Goal: Task Accomplishment & Management: Manage account settings

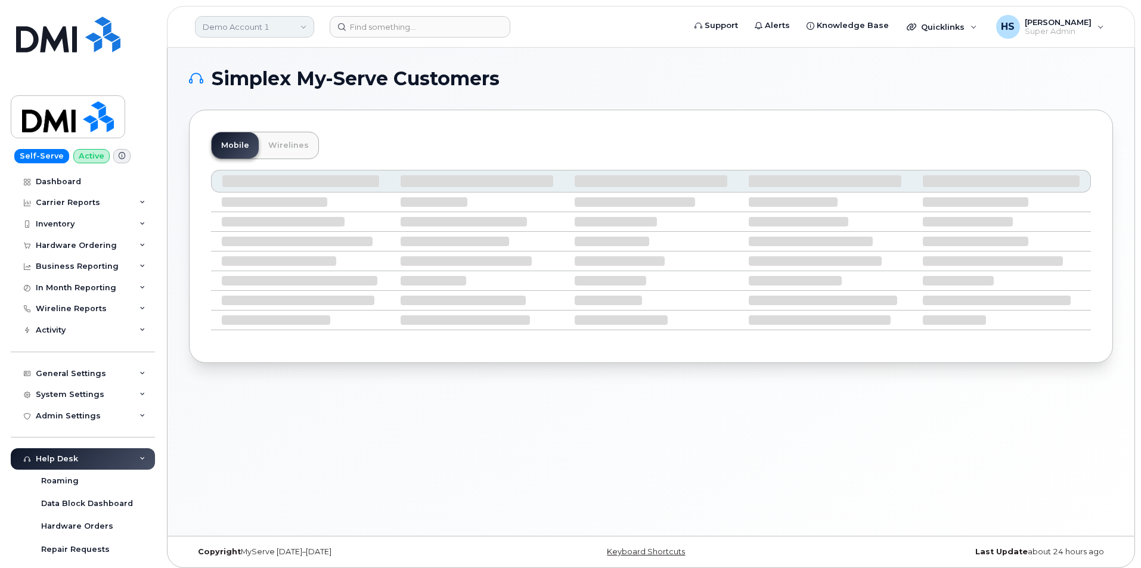
click at [227, 26] on link "Demo Account 1" at bounding box center [254, 26] width 119 height 21
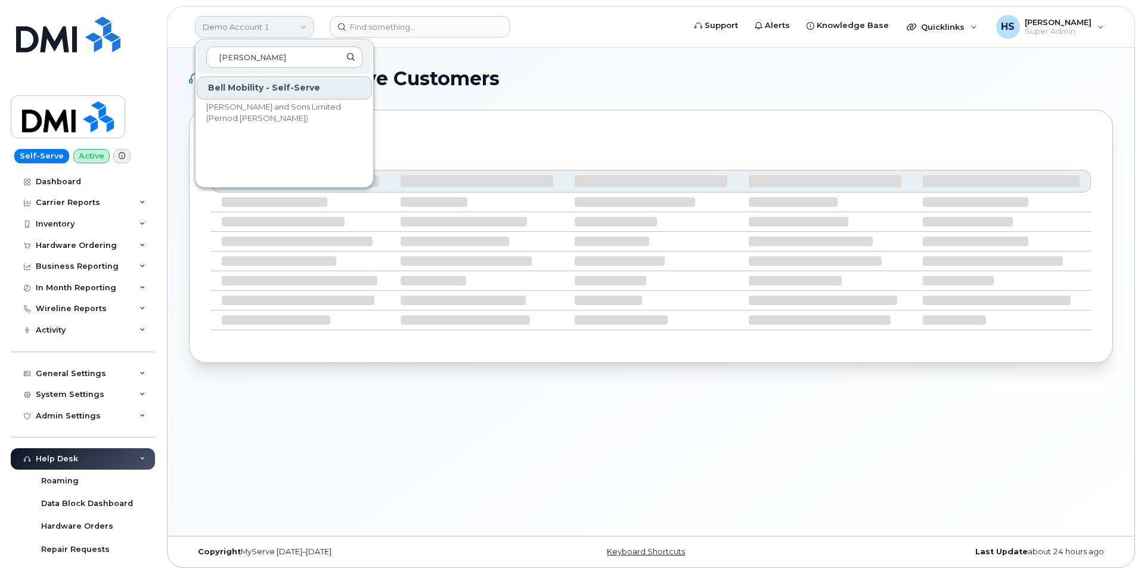
type input "hiram"
click at [234, 107] on span "[PERSON_NAME] and Sons Limited (Pernod [PERSON_NAME])" at bounding box center [274, 112] width 137 height 23
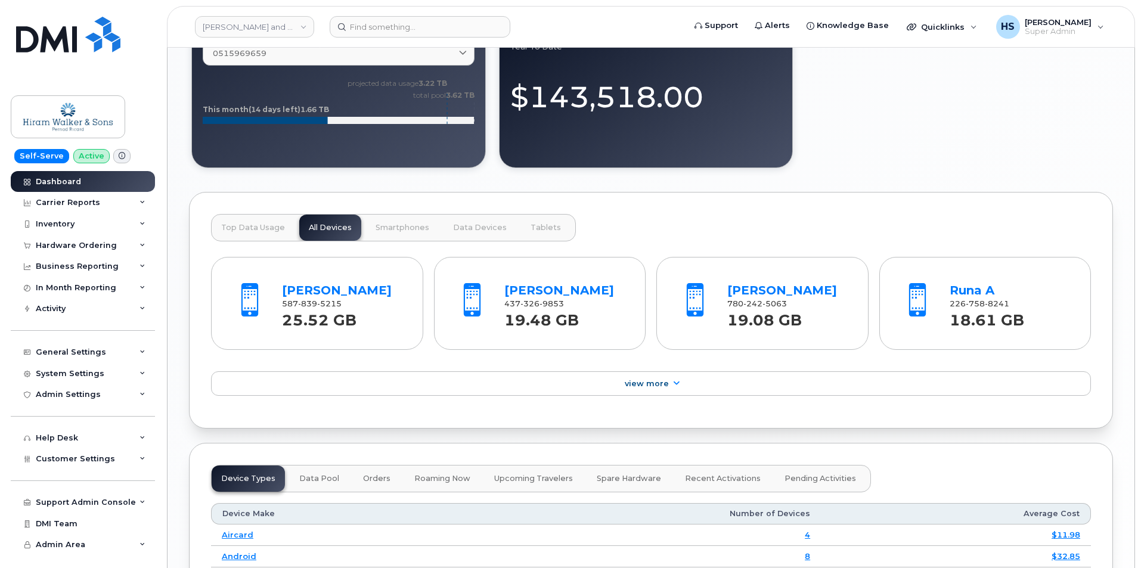
scroll to position [1312, 0]
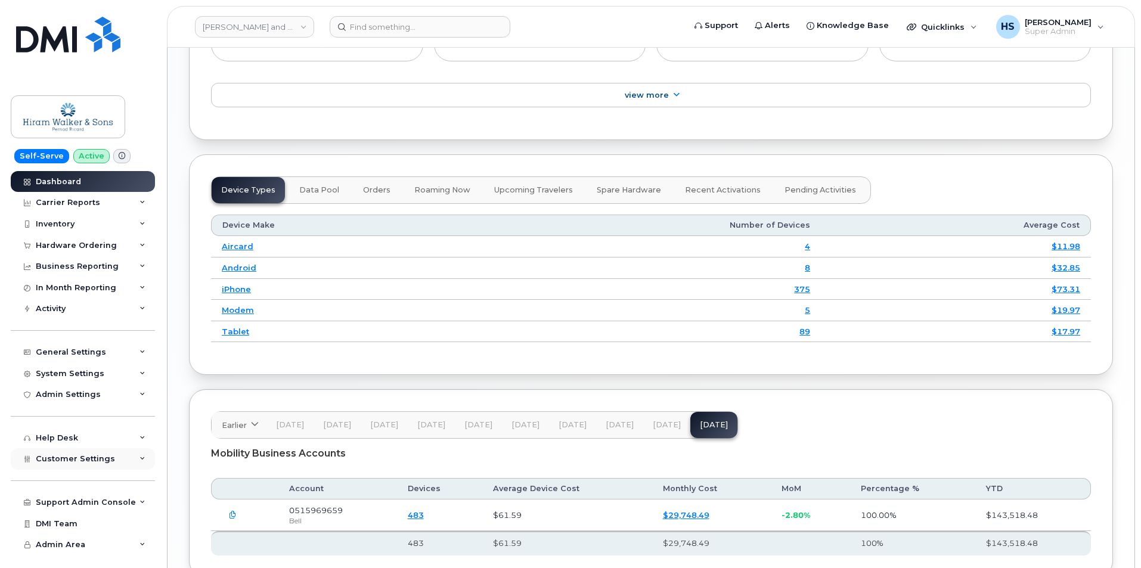
click at [69, 461] on span "Customer Settings" at bounding box center [75, 458] width 79 height 9
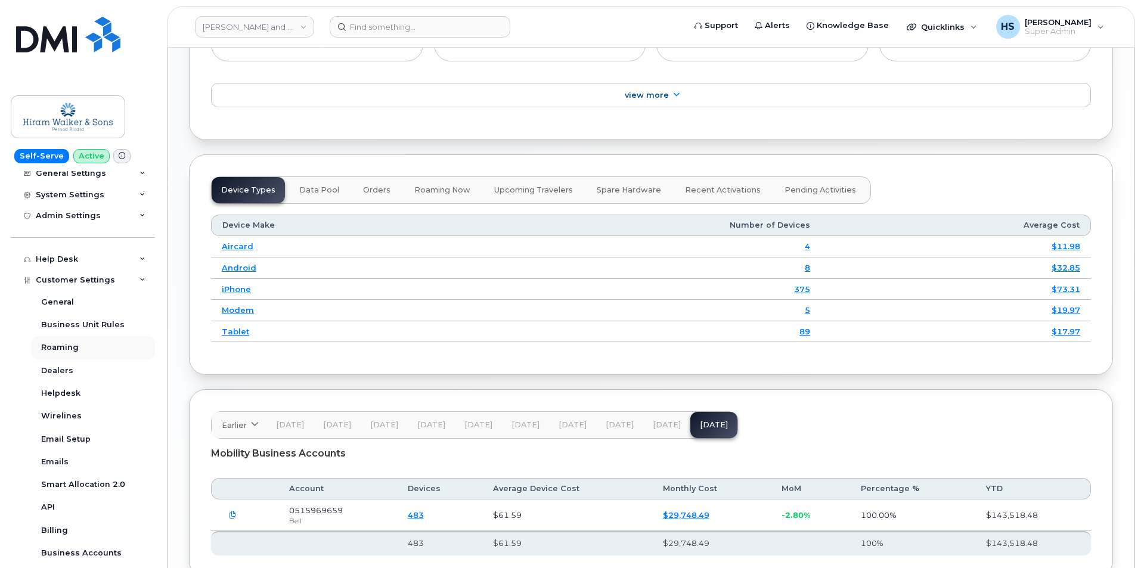
scroll to position [239, 0]
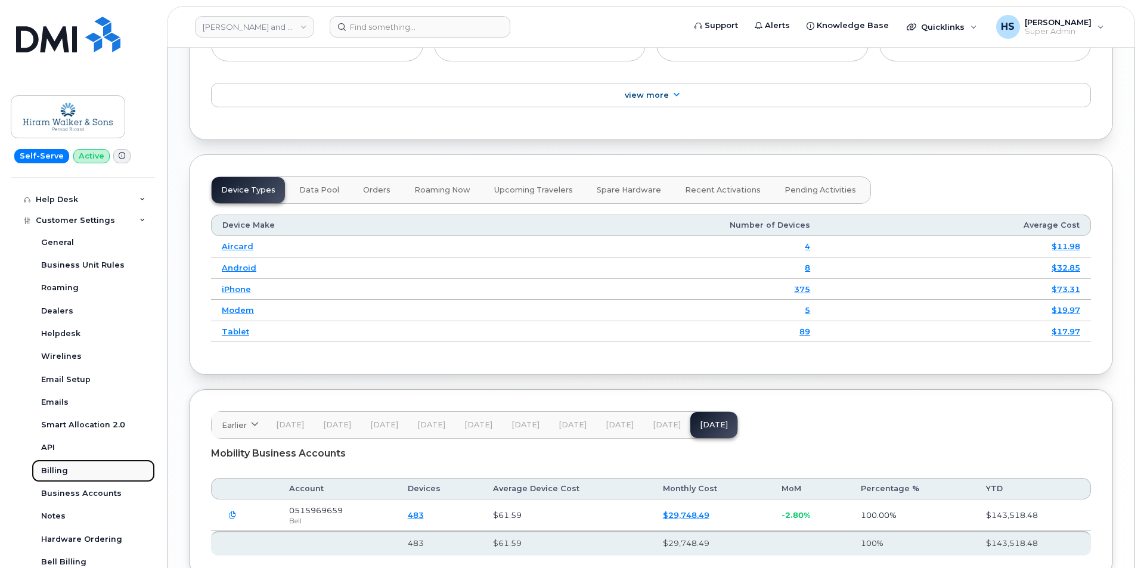
click at [52, 470] on div "Billing" at bounding box center [54, 471] width 27 height 11
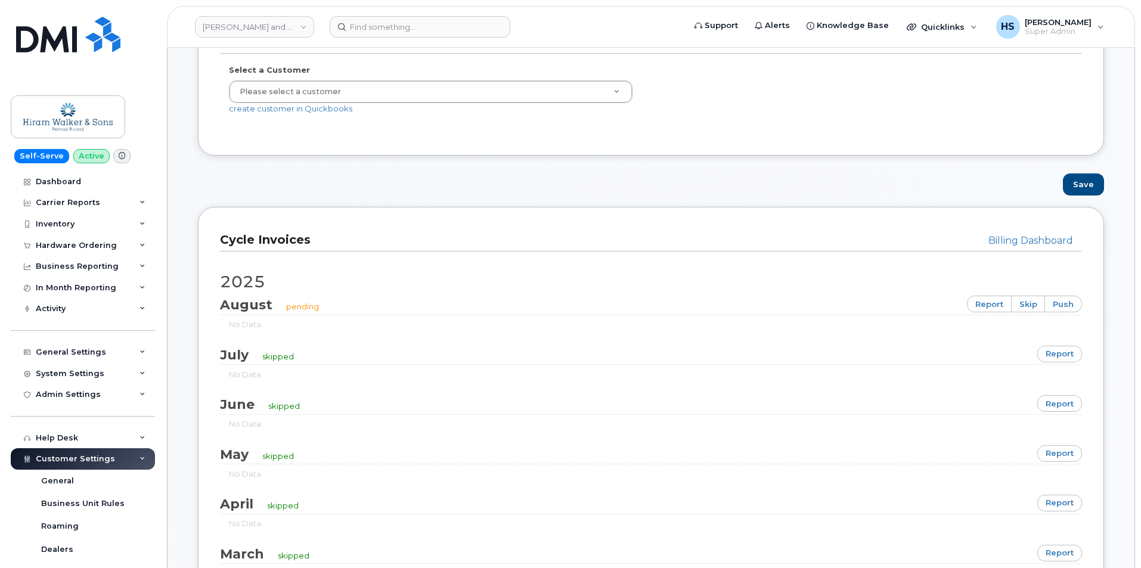
scroll to position [775, 0]
